Goal: Information Seeking & Learning: Learn about a topic

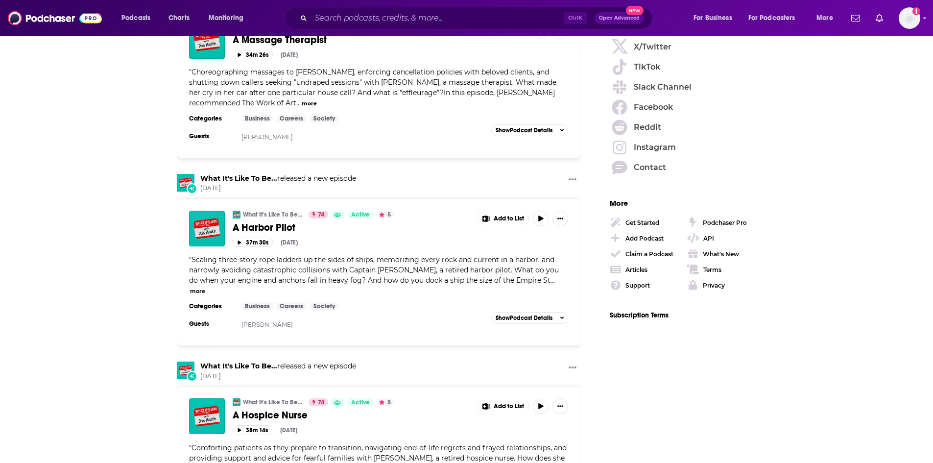
scroll to position [1274, 0]
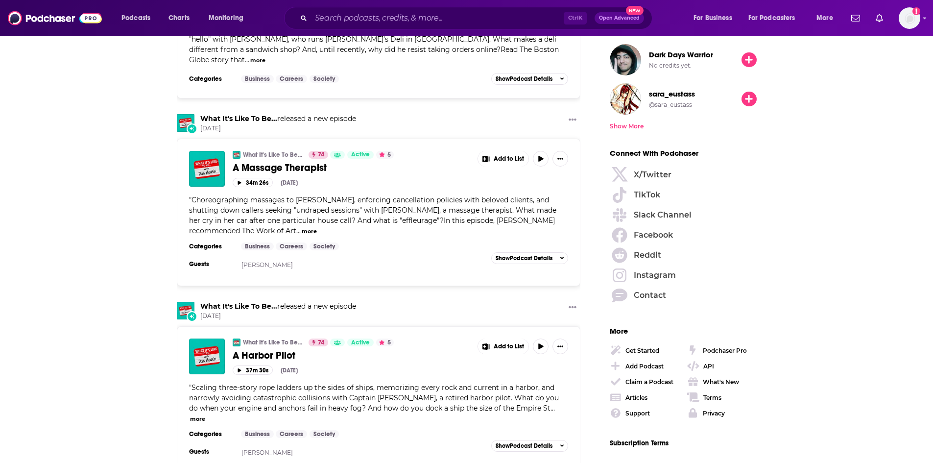
click at [320, 3] on div "Podcasts Charts Monitoring Ctrl K Open Advanced New For Business For Podcasters…" at bounding box center [466, 18] width 933 height 36
click at [386, 22] on input "Search podcasts, credits, & more..." at bounding box center [437, 18] width 253 height 16
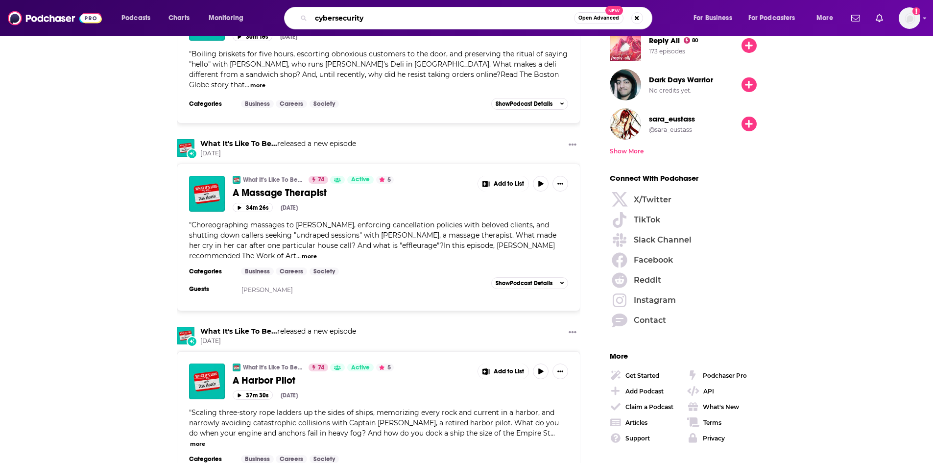
scroll to position [1225, 0]
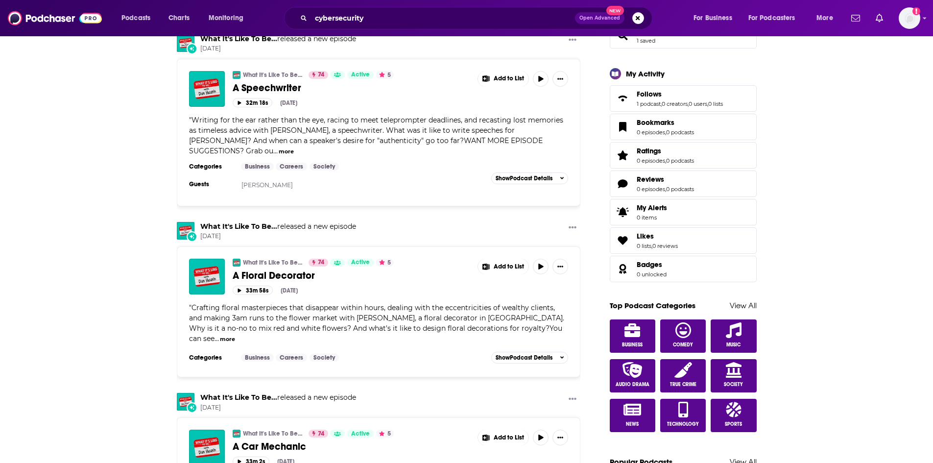
scroll to position [98, 0]
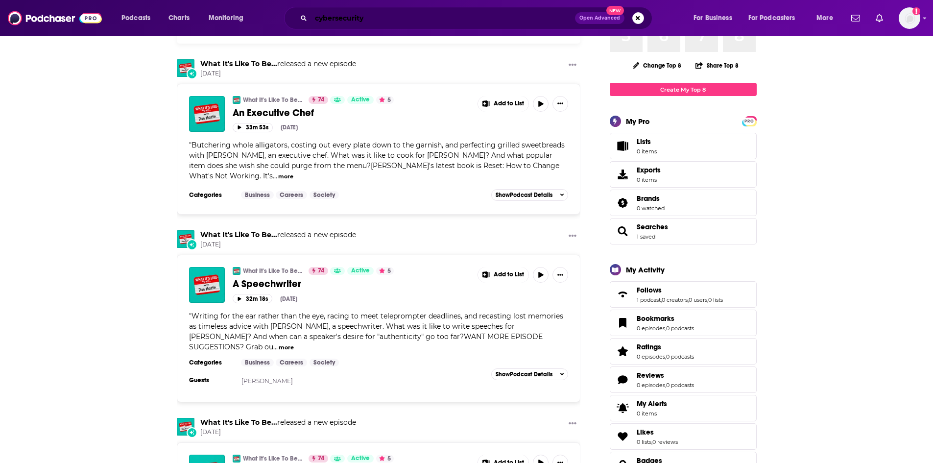
click at [369, 10] on input "cybersecurity" at bounding box center [443, 18] width 264 height 16
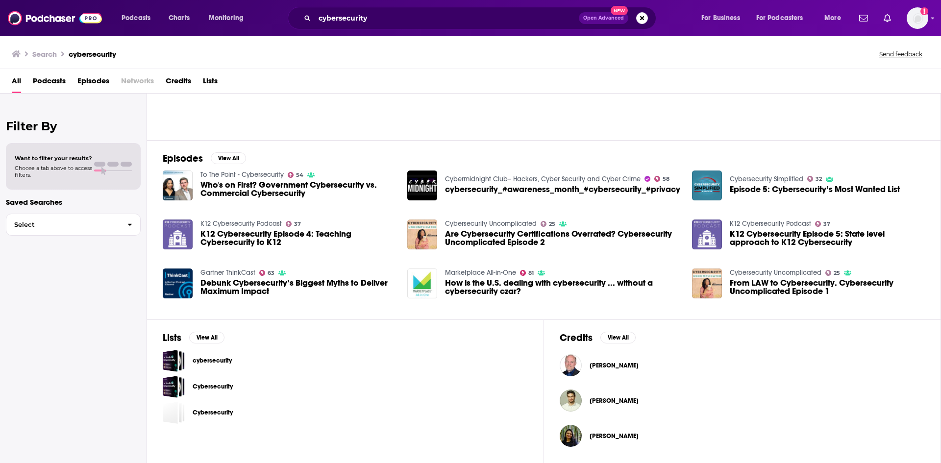
scroll to position [91, 0]
click at [382, 19] on input "cybersecurity" at bounding box center [447, 18] width 264 height 16
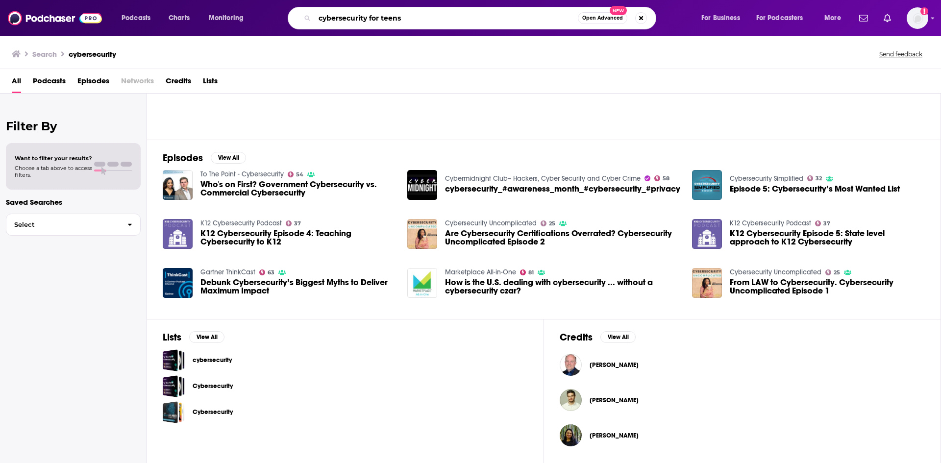
type input "cybersecurity for teens"
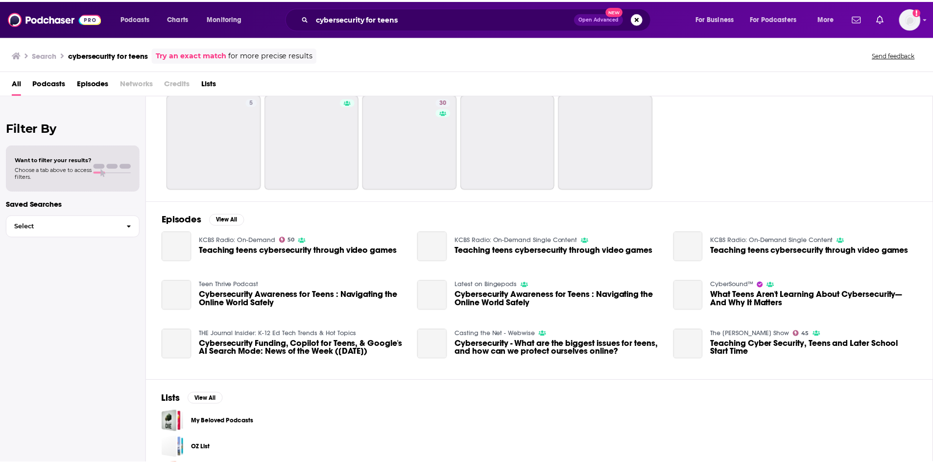
scroll to position [14, 0]
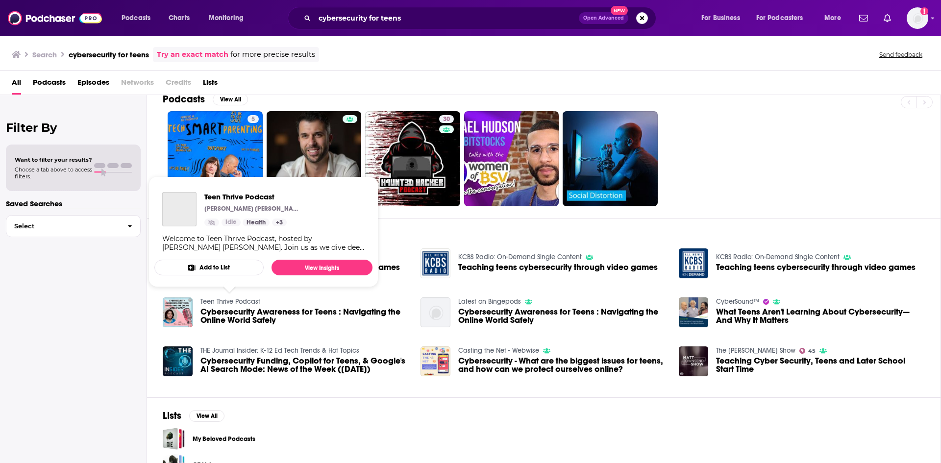
click at [212, 304] on link "Teen Thrive Podcast" at bounding box center [230, 301] width 60 height 8
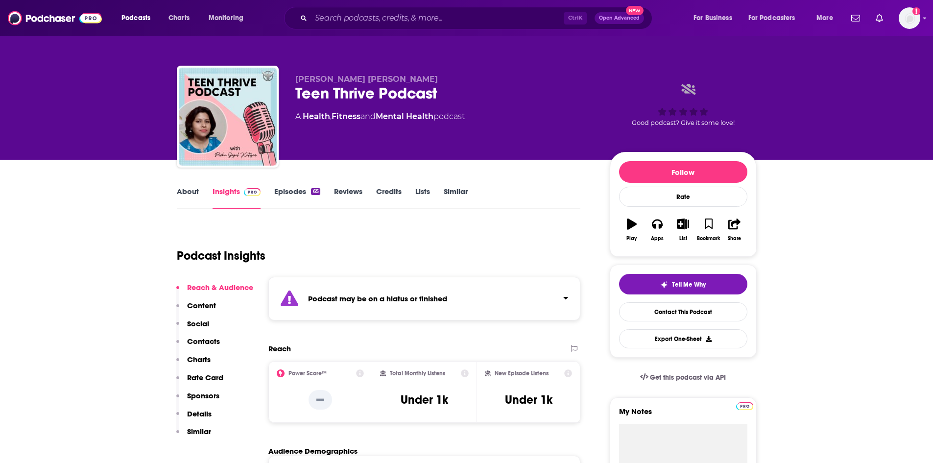
click at [189, 191] on link "About" at bounding box center [188, 198] width 22 height 23
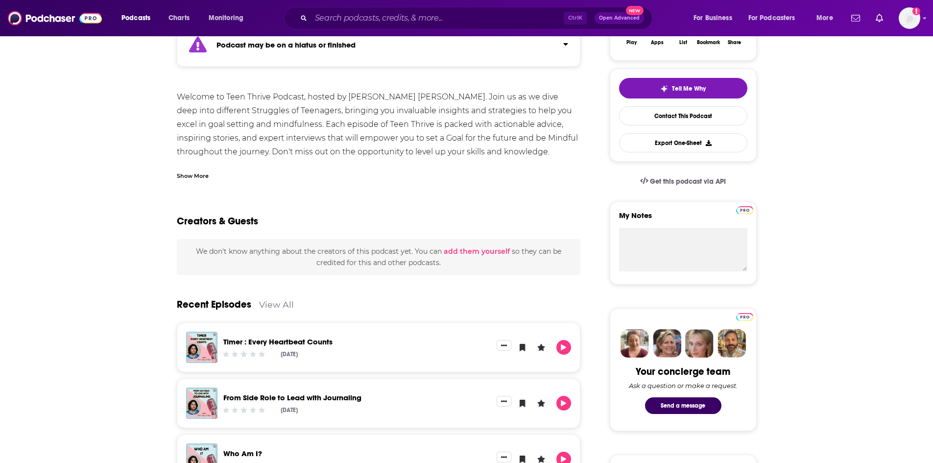
scroll to position [490, 0]
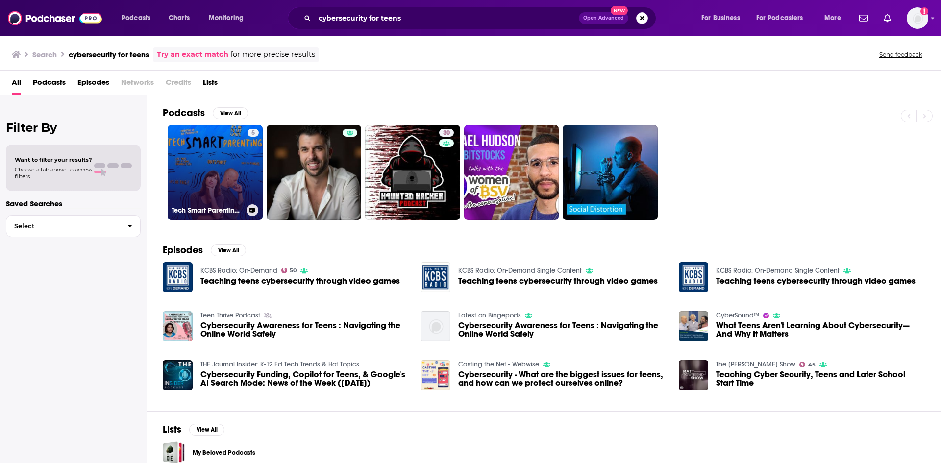
click at [215, 166] on link "5 Tech Smart Parenting with [PERSON_NAME] [PERSON_NAME]" at bounding box center [215, 172] width 95 height 95
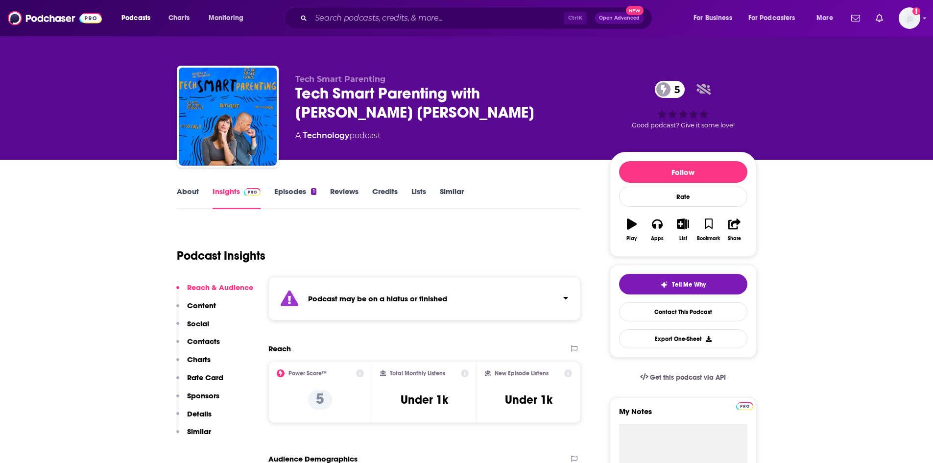
click at [192, 189] on link "About" at bounding box center [188, 198] width 22 height 23
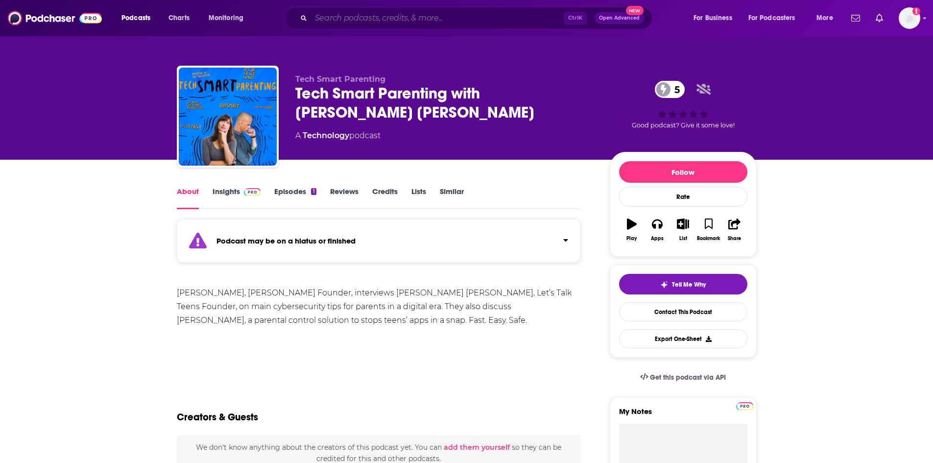
click at [356, 11] on input "Search podcasts, credits, & more..." at bounding box center [437, 18] width 253 height 16
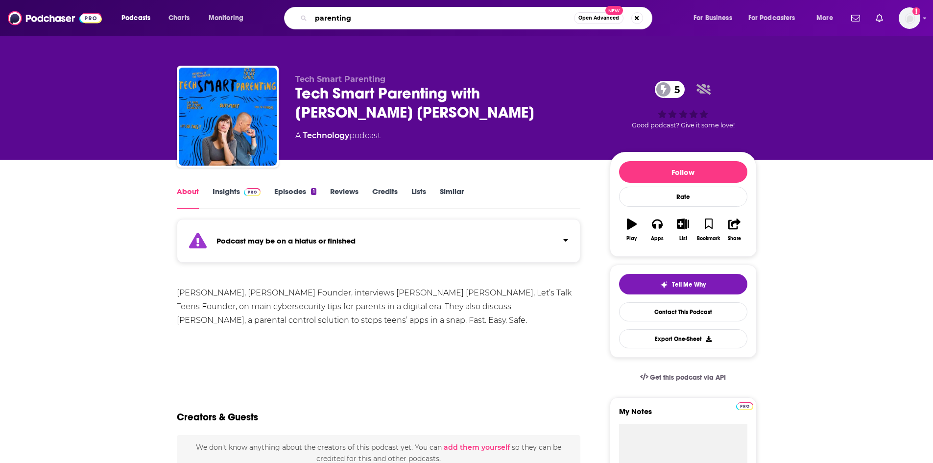
click at [364, 23] on input "parenting" at bounding box center [442, 18] width 263 height 16
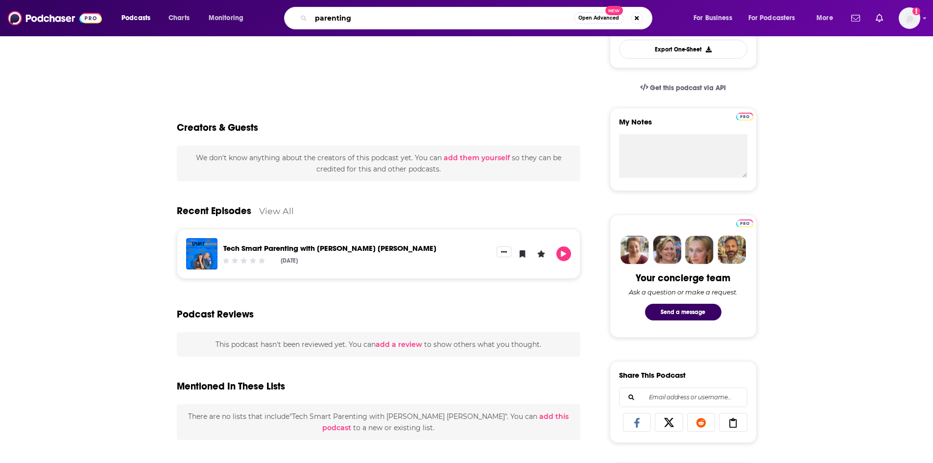
scroll to position [294, 0]
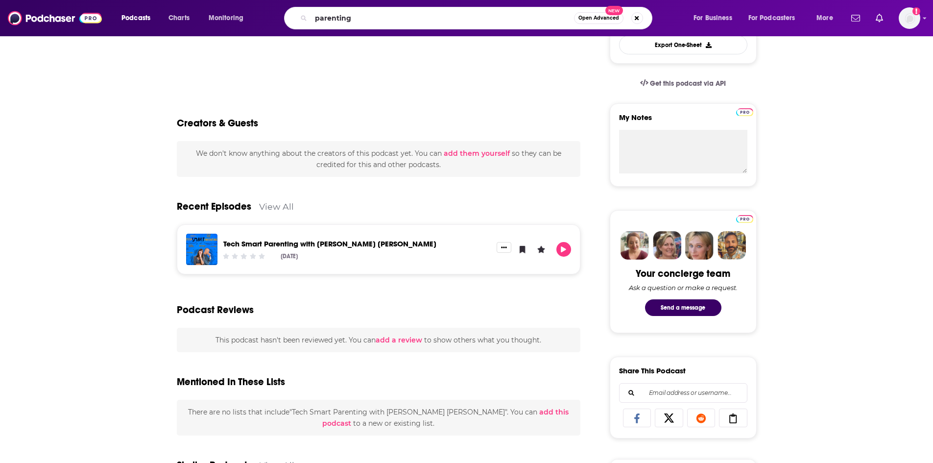
click at [182, 149] on div "We don't know anything about the creators of this podcast yet . You can add the…" at bounding box center [379, 159] width 404 height 36
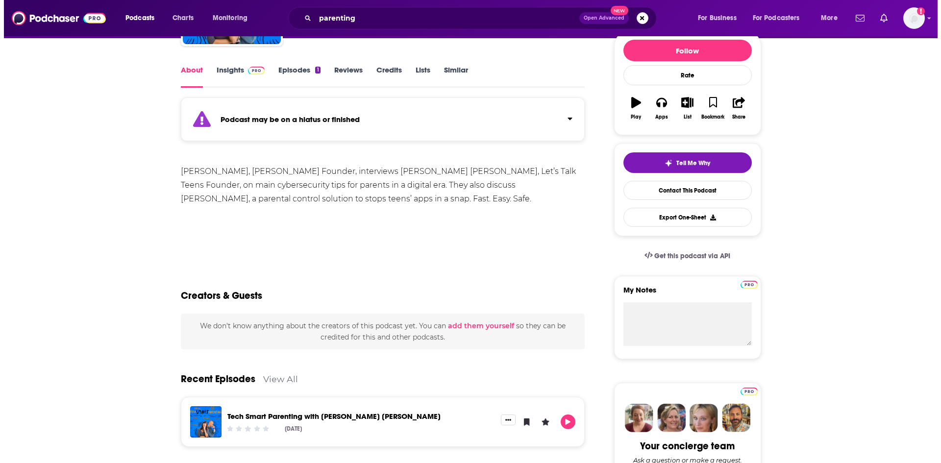
scroll to position [0, 0]
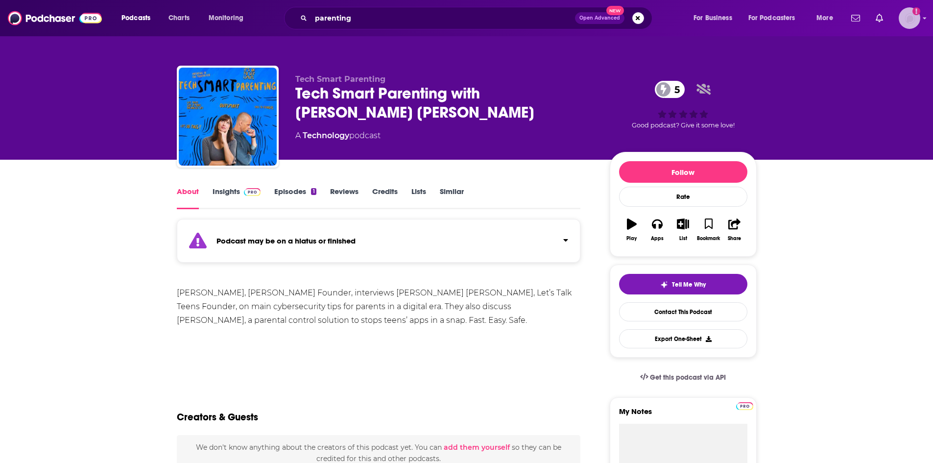
click at [920, 12] on icon "Add a profile image" at bounding box center [917, 11] width 8 height 8
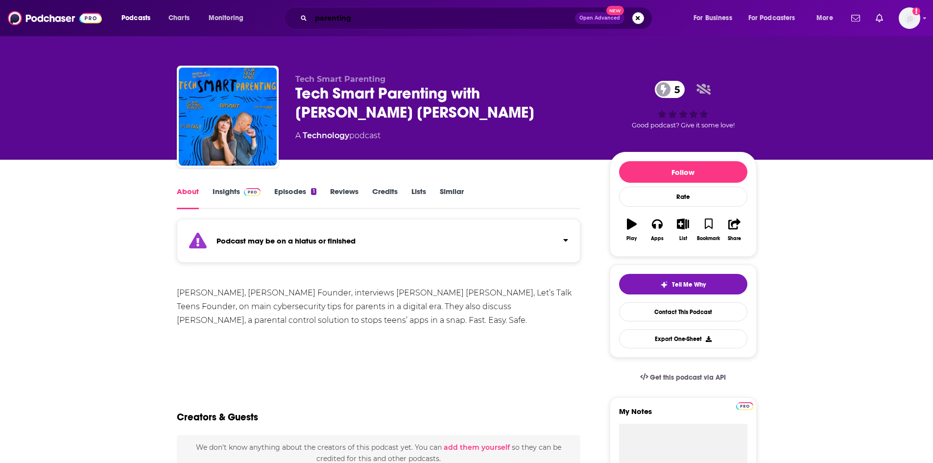
click at [377, 18] on input "parenting" at bounding box center [443, 18] width 264 height 16
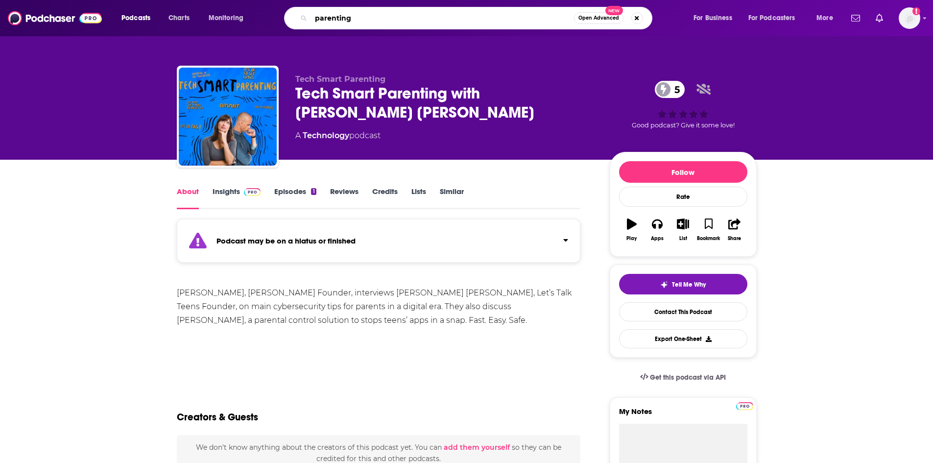
type input "parenting"
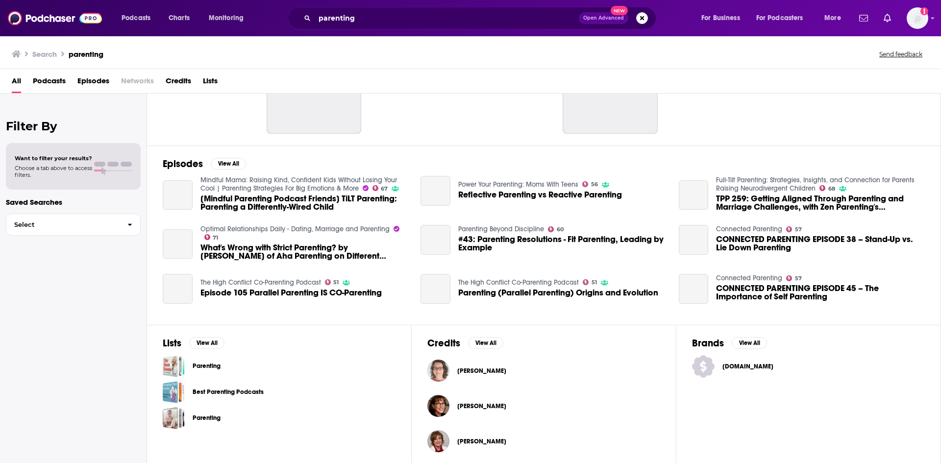
scroll to position [150, 0]
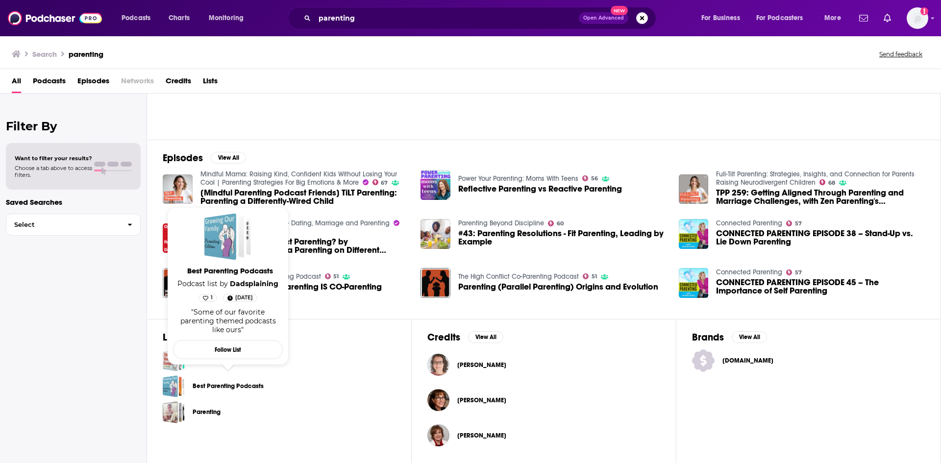
click at [238, 388] on link "Best Parenting Podcasts" at bounding box center [228, 386] width 71 height 11
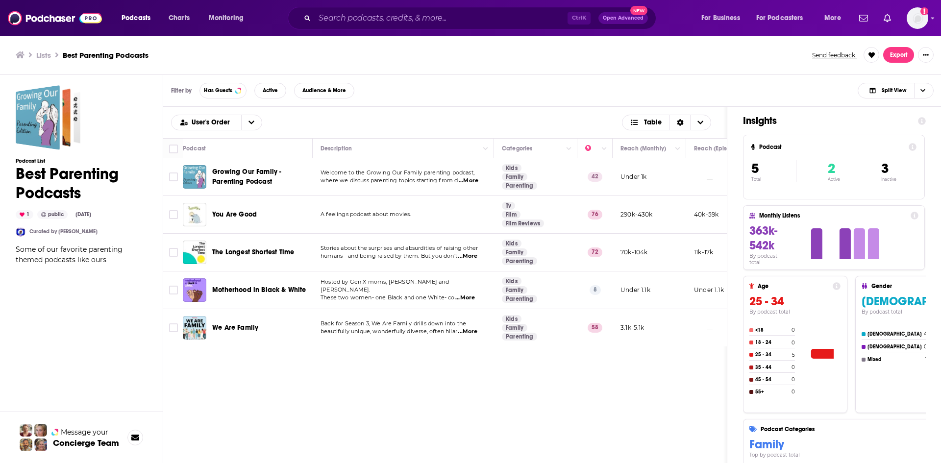
click at [468, 178] on span "...More" at bounding box center [469, 181] width 20 height 8
